Goal: Task Accomplishment & Management: Manage account settings

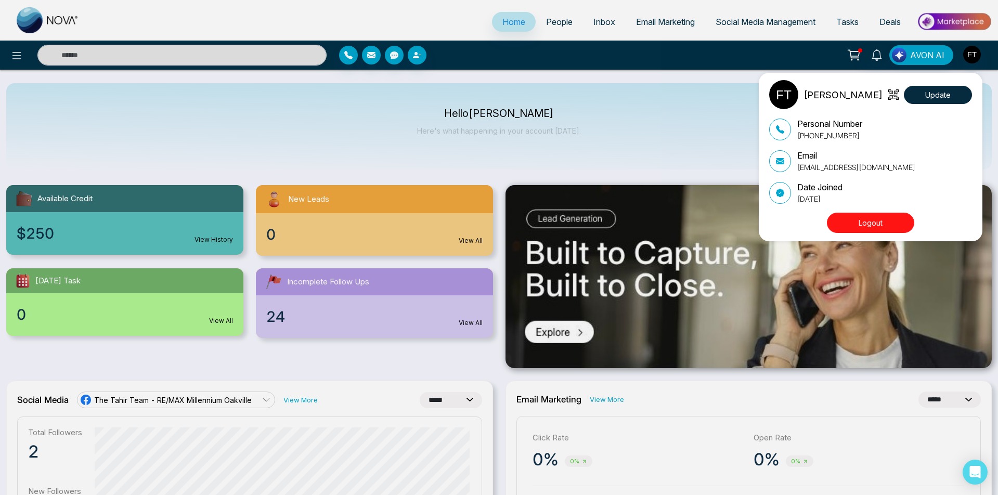
select select "*"
click at [539, 24] on div "[PERSON_NAME] Update Personal Number [PHONE_NUMBER] Email [EMAIL_ADDRESS][DOMAI…" at bounding box center [499, 247] width 998 height 495
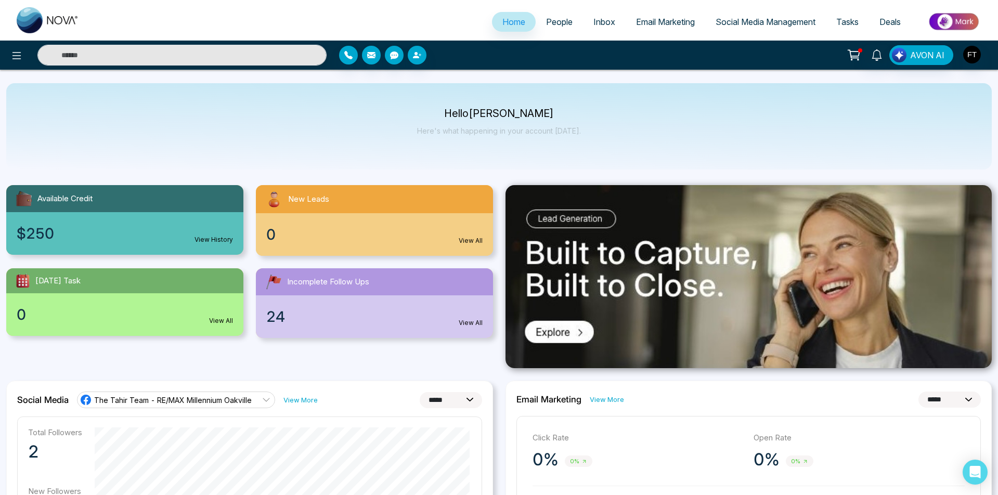
click at [546, 24] on span "People" at bounding box center [559, 22] width 27 height 10
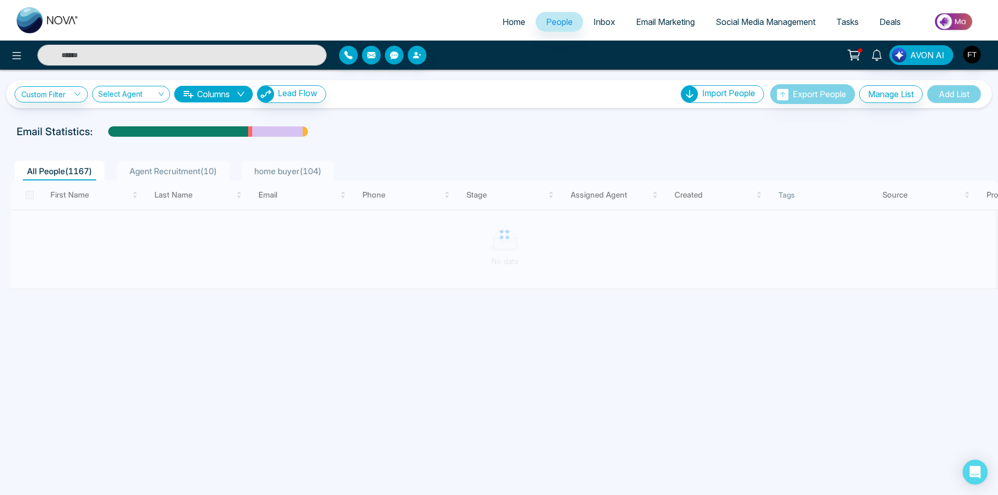
click at [936, 54] on span "AVON AI" at bounding box center [927, 55] width 34 height 12
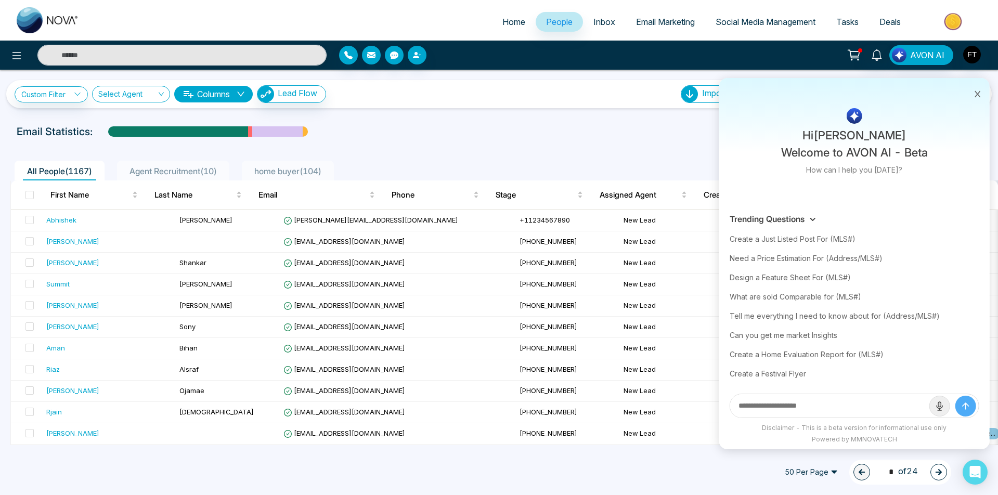
click at [973, 61] on img "button" at bounding box center [972, 55] width 18 height 18
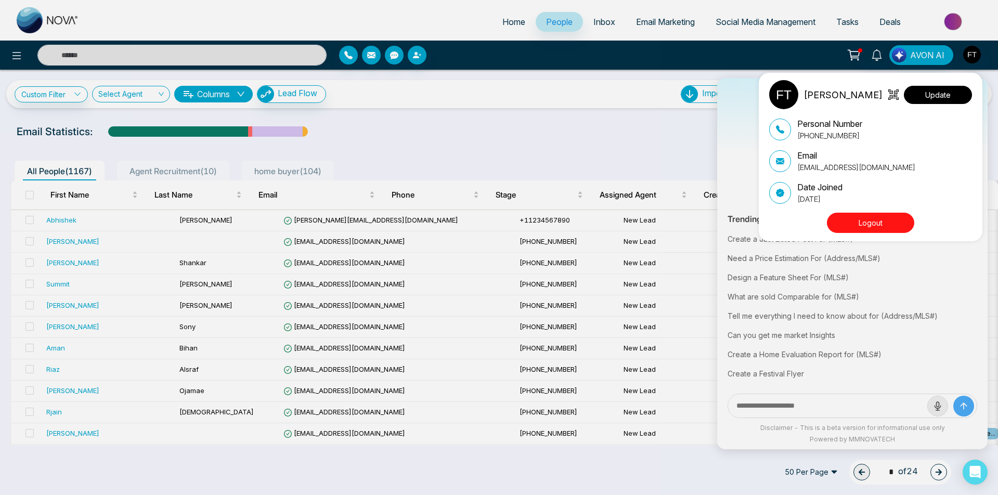
click at [930, 92] on button "Update" at bounding box center [938, 95] width 68 height 18
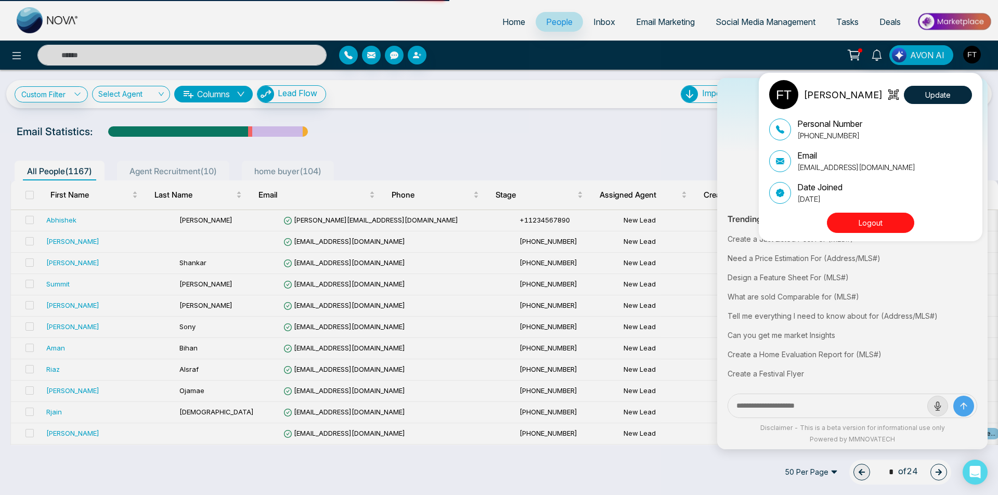
select select
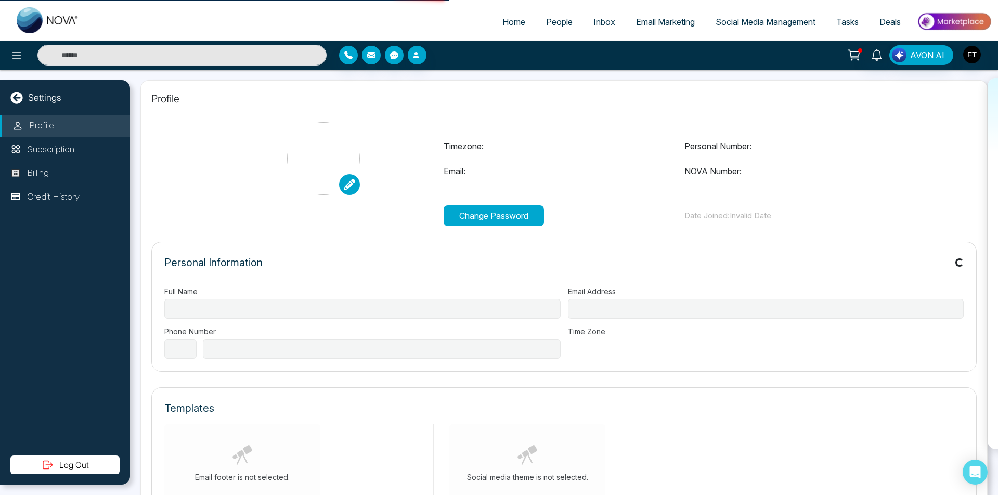
type input "**********"
select select "**"
type input "**********"
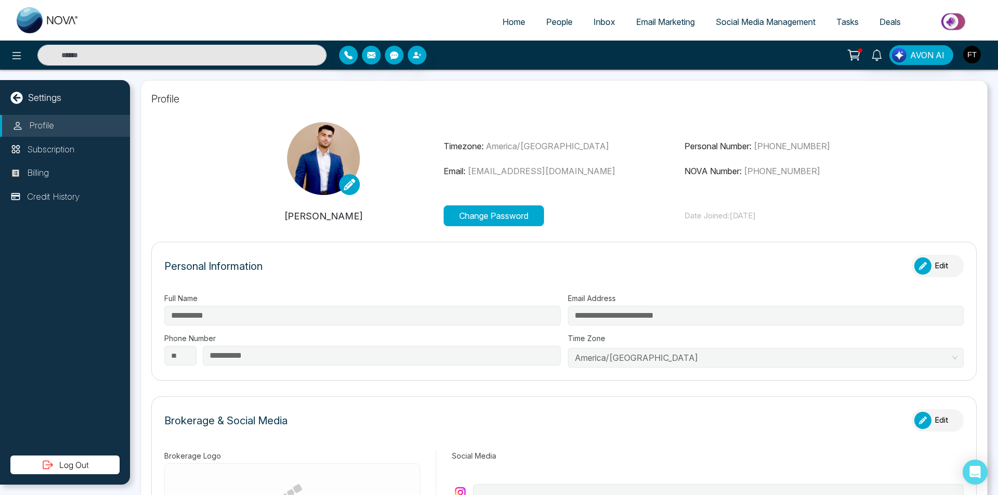
click at [27, 100] on div "Settings" at bounding box center [65, 98] width 130 height 14
click at [19, 101] on icon at bounding box center [16, 98] width 12 height 12
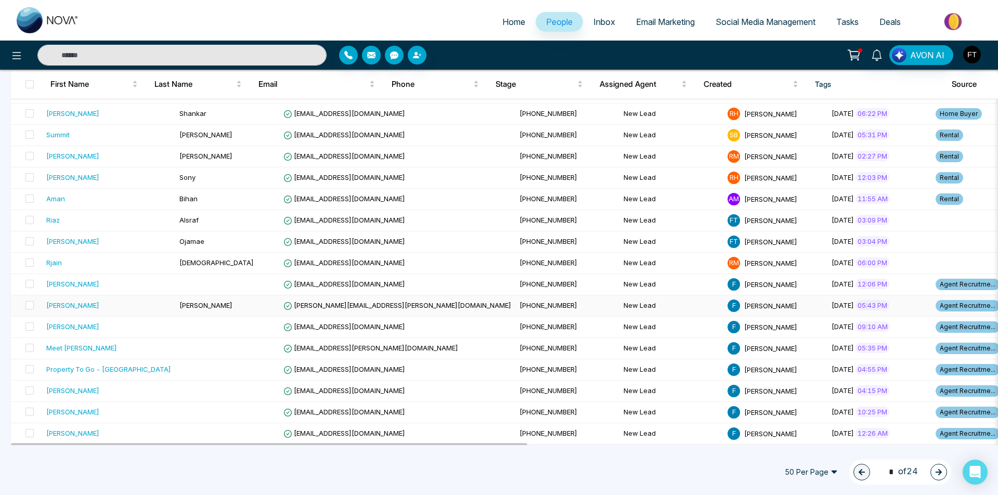
scroll to position [151, 0]
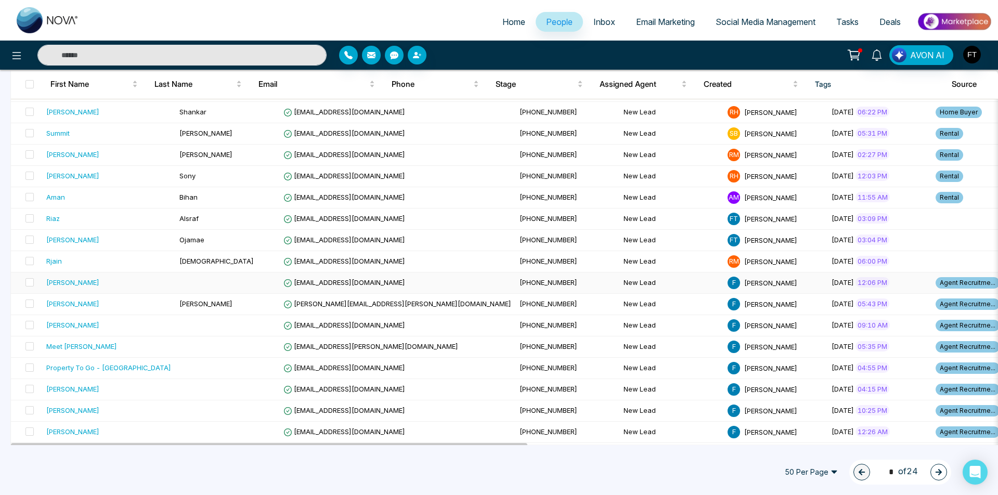
click at [724, 289] on td "F [PERSON_NAME]" at bounding box center [776, 283] width 104 height 21
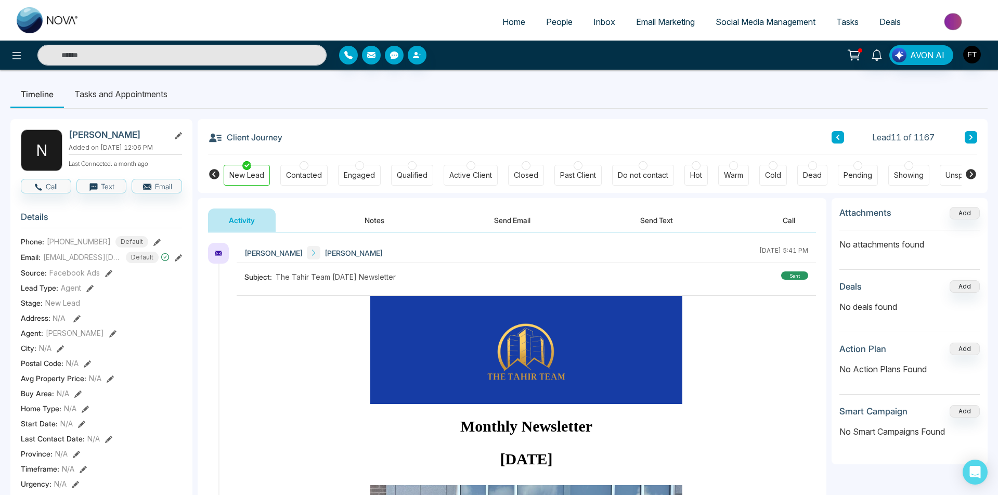
click at [546, 18] on span "People" at bounding box center [559, 22] width 27 height 10
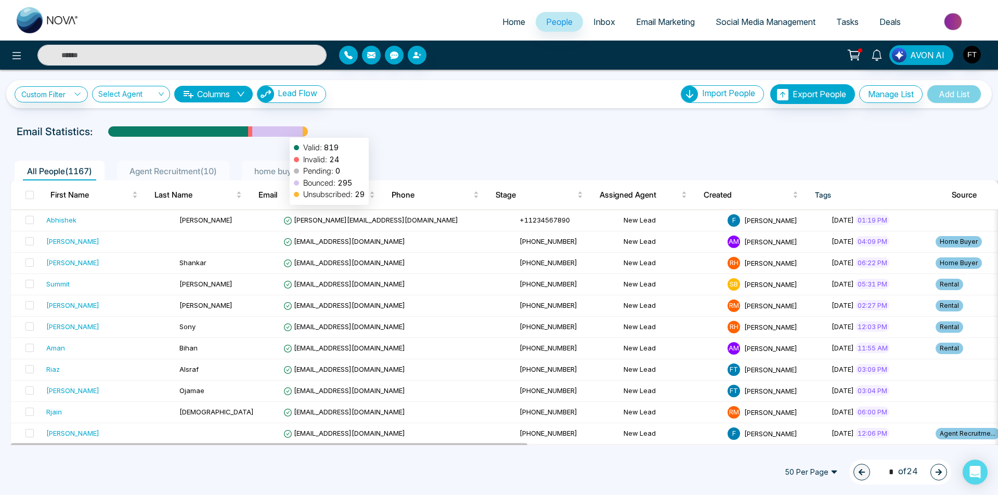
click at [285, 133] on div at bounding box center [277, 135] width 50 height 18
click at [524, 20] on link "Home" at bounding box center [514, 22] width 44 height 20
